Goal: Information Seeking & Learning: Learn about a topic

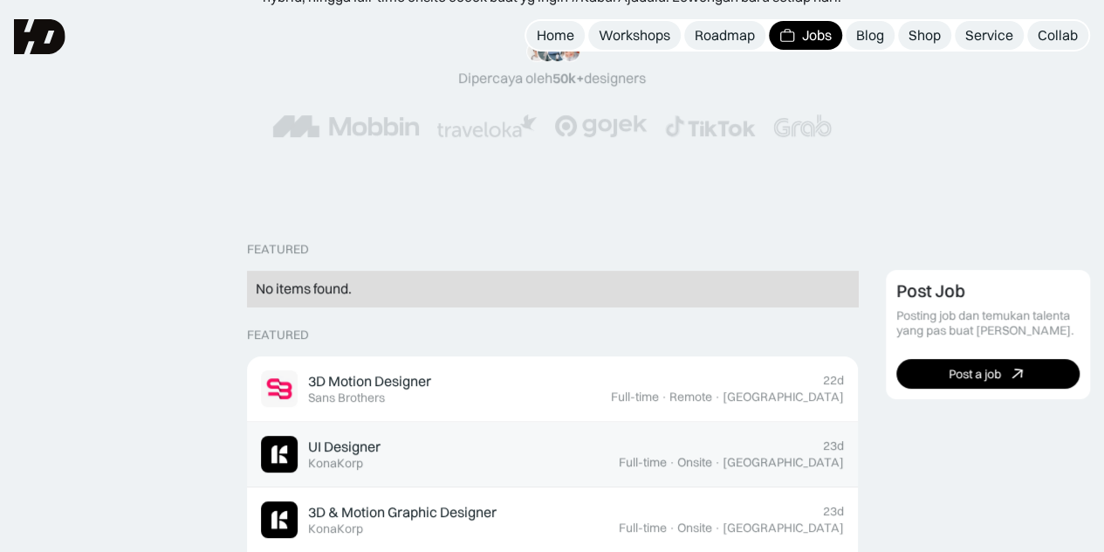
scroll to position [465, 0]
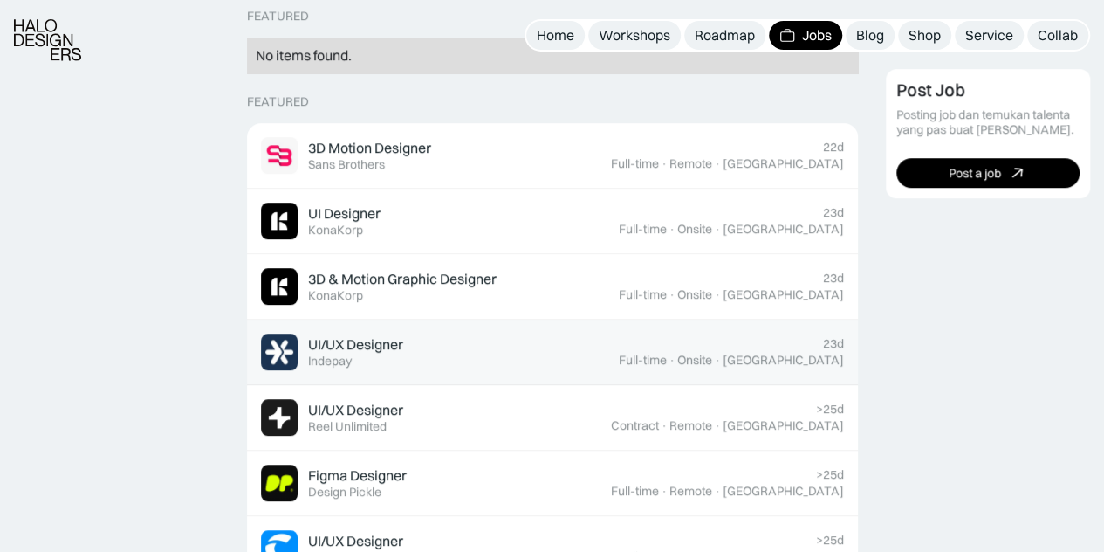
click at [407, 360] on div "UI/UX Designer Featured Indepay" at bounding box center [440, 351] width 358 height 37
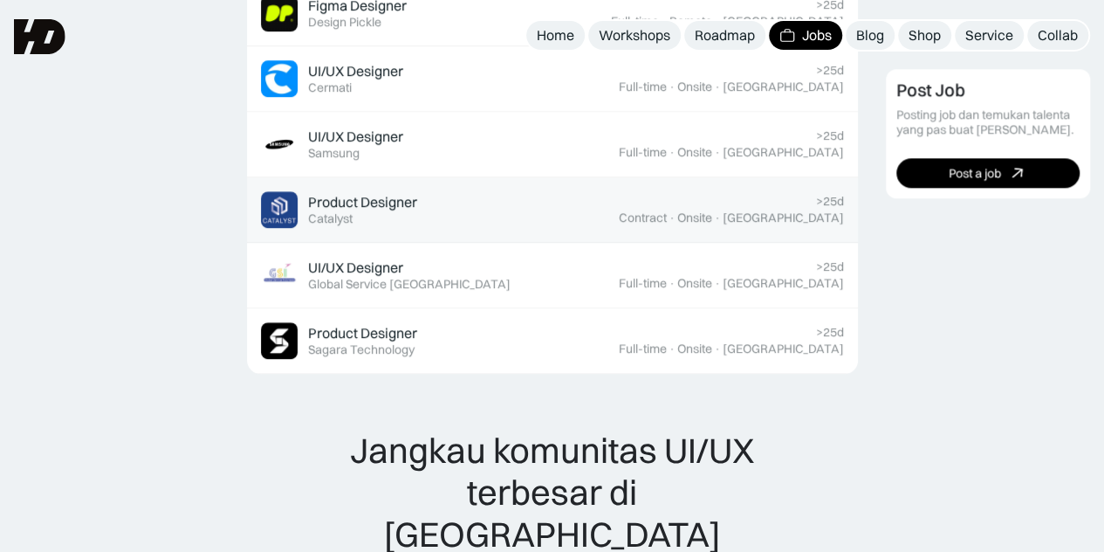
scroll to position [930, 0]
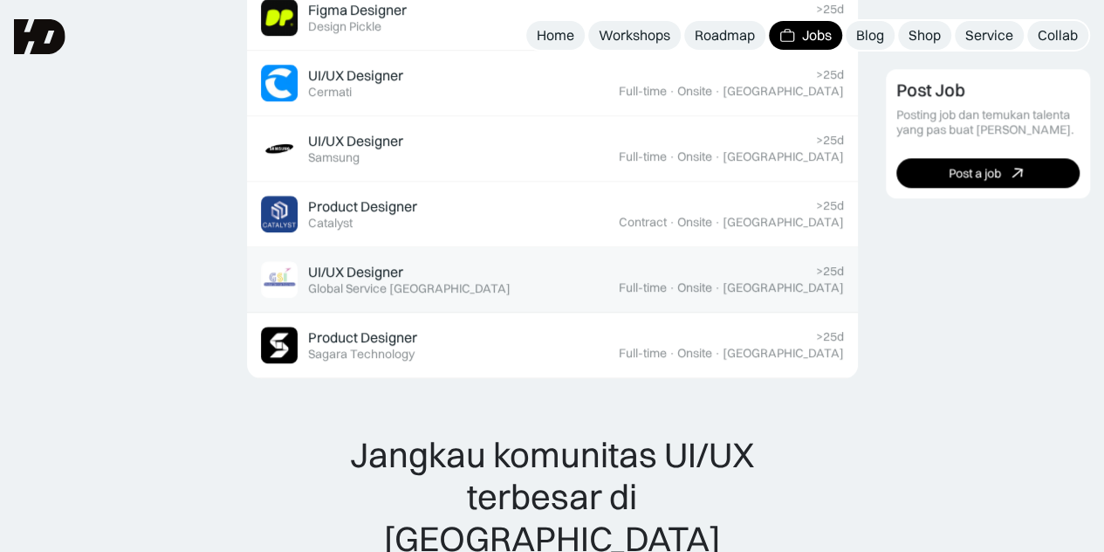
click at [580, 269] on div "UI/UX Designer Featured Global Service Indonesia" at bounding box center [440, 279] width 358 height 37
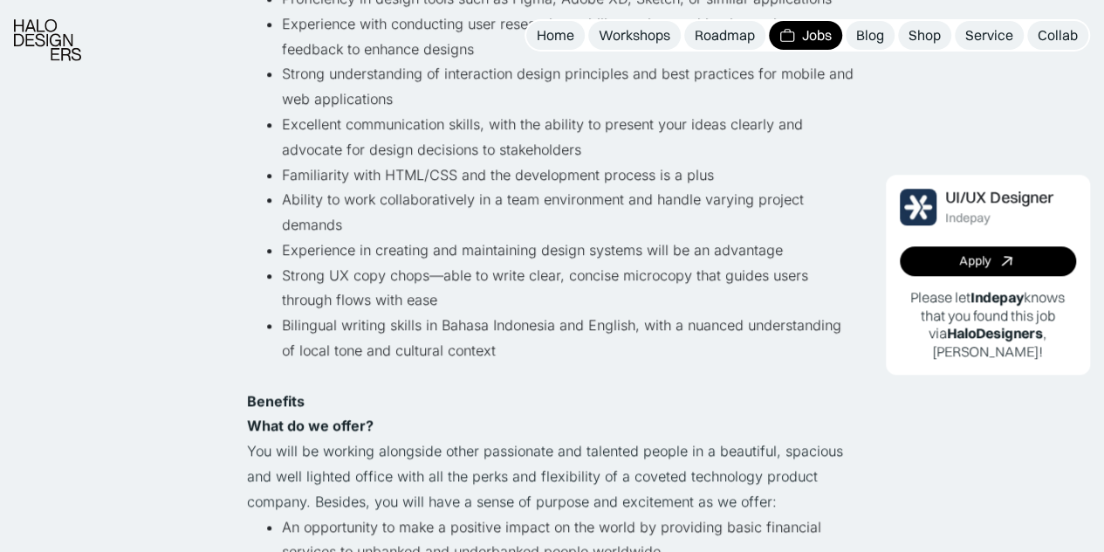
scroll to position [930, 0]
